Goal: Task Accomplishment & Management: Complete application form

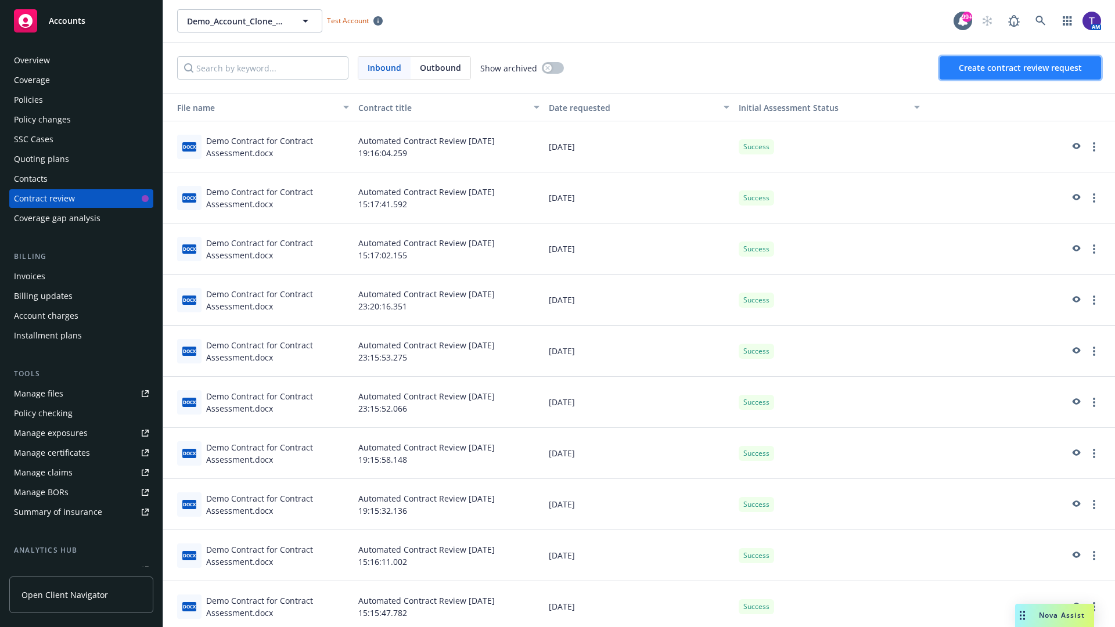
click at [1021, 68] on span "Create contract review request" at bounding box center [1020, 67] width 123 height 11
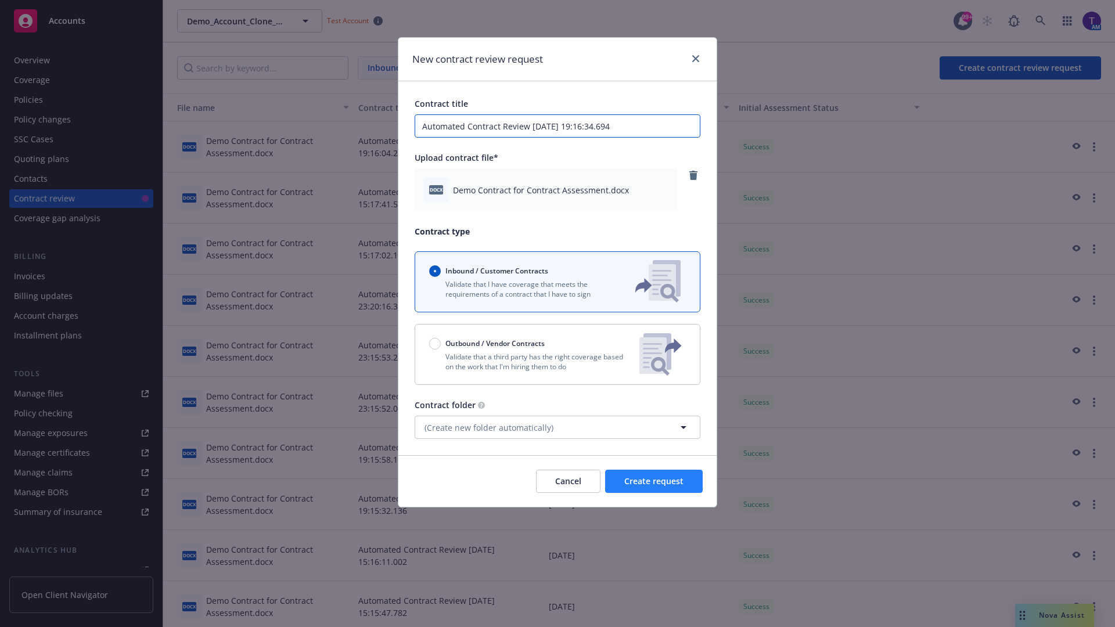
type input "Automated Contract Review [DATE] 19:16:34.694"
click at [654, 481] on span "Create request" at bounding box center [653, 481] width 59 height 11
